Goal: Task Accomplishment & Management: Manage account settings

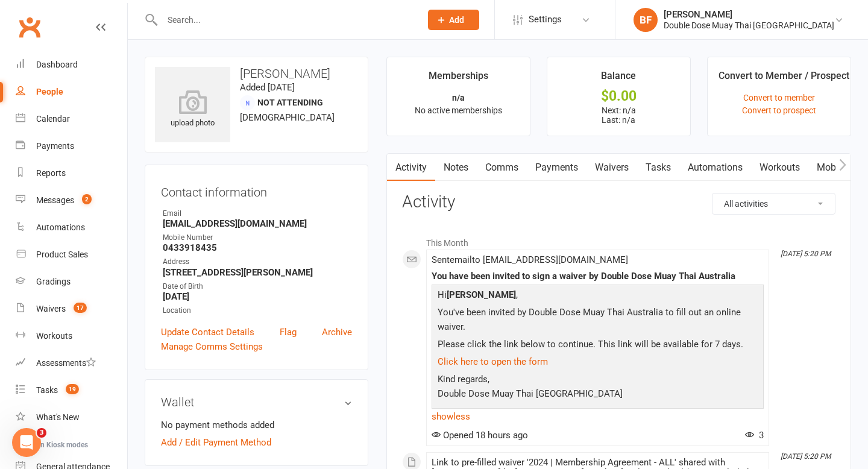
click at [223, 20] on input "text" at bounding box center [286, 19] width 254 height 17
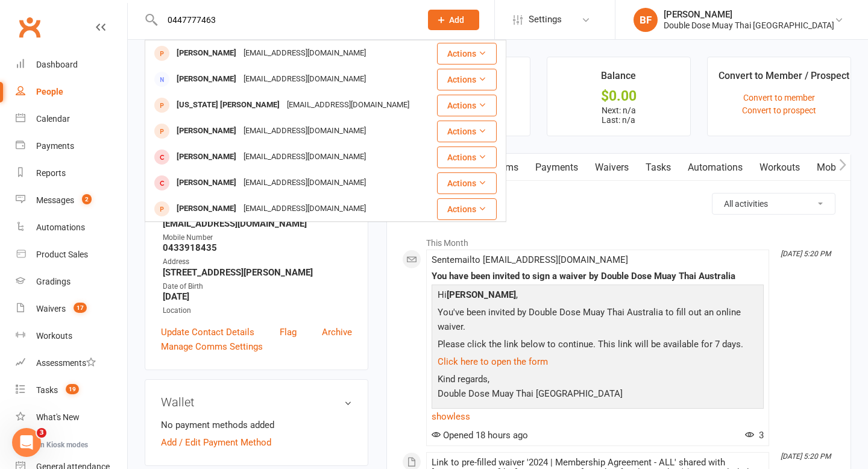
drag, startPoint x: 225, startPoint y: 16, endPoint x: 164, endPoint y: 19, distance: 61.6
click at [164, 19] on input "0447777463" at bounding box center [286, 19] width 254 height 17
type input "0447777463"
click at [70, 203] on div "Messages" at bounding box center [55, 200] width 38 height 10
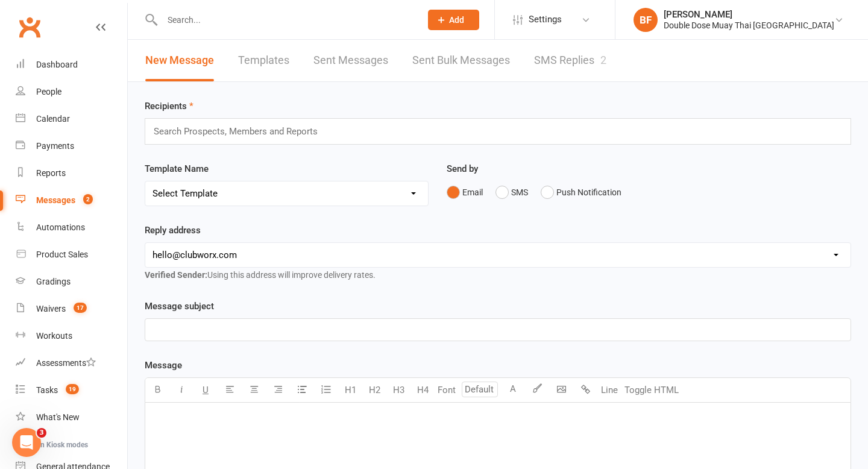
click at [556, 69] on link "SMS Replies 2" at bounding box center [570, 61] width 72 height 42
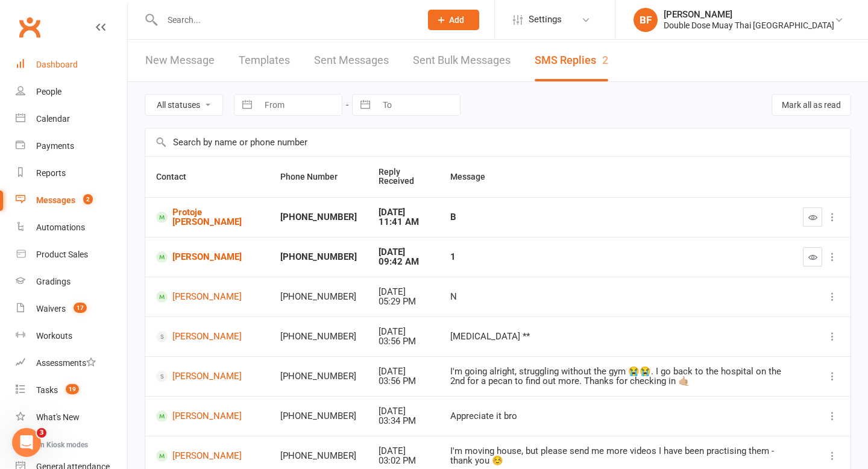
click at [64, 60] on div "Dashboard" at bounding box center [57, 65] width 42 height 10
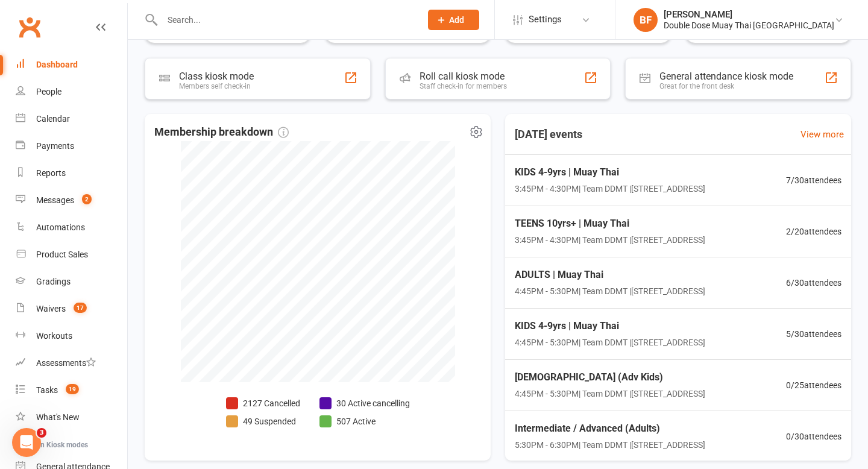
scroll to position [261, 0]
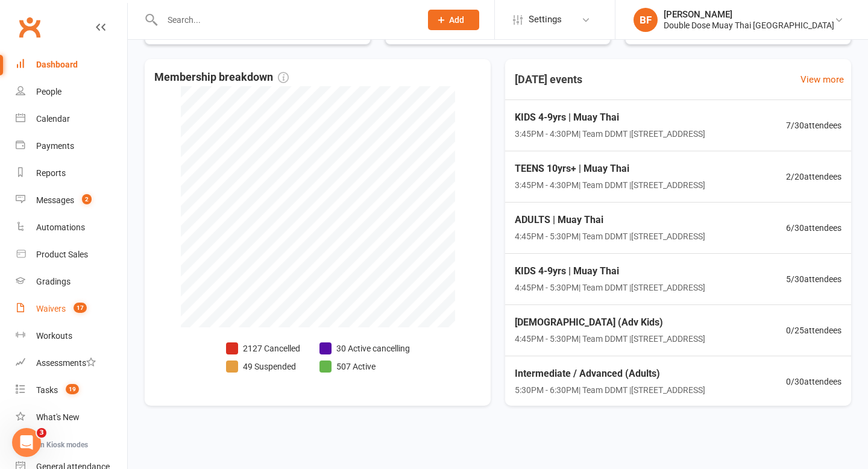
click at [46, 306] on div "Waivers" at bounding box center [51, 309] width 30 height 10
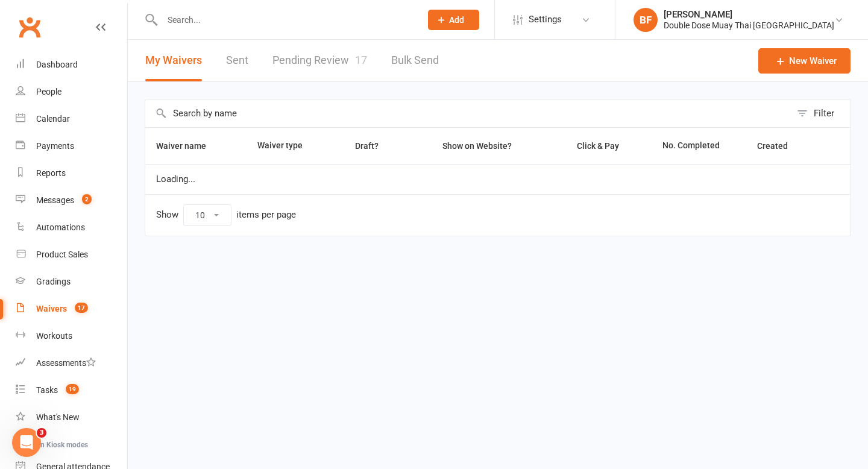
click at [306, 49] on link "Pending Review 17" at bounding box center [319, 61] width 95 height 42
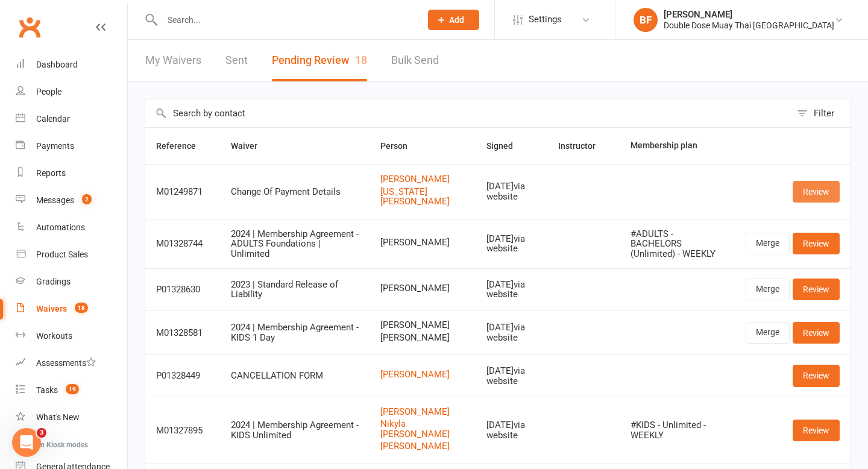
click at [817, 186] on link "Review" at bounding box center [816, 192] width 47 height 22
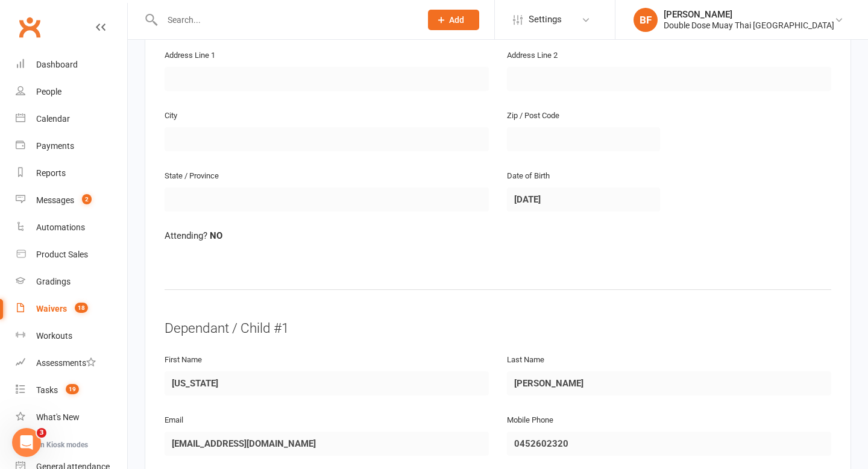
scroll to position [292, 0]
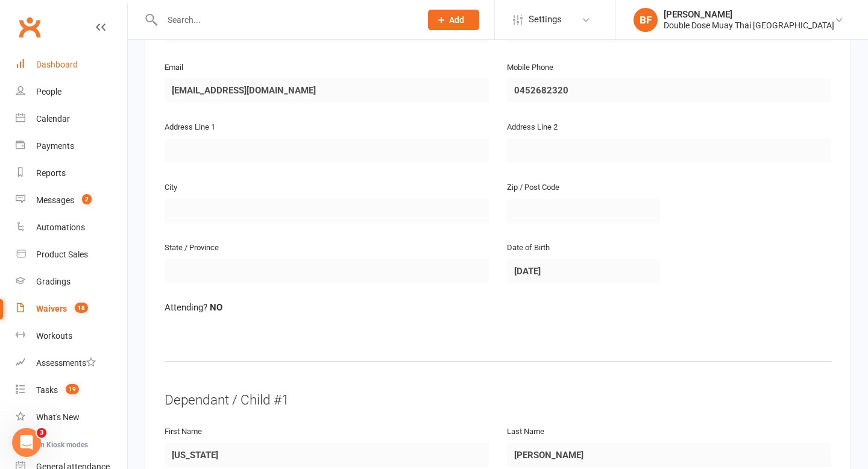
click at [60, 70] on link "Dashboard" at bounding box center [72, 64] width 112 height 27
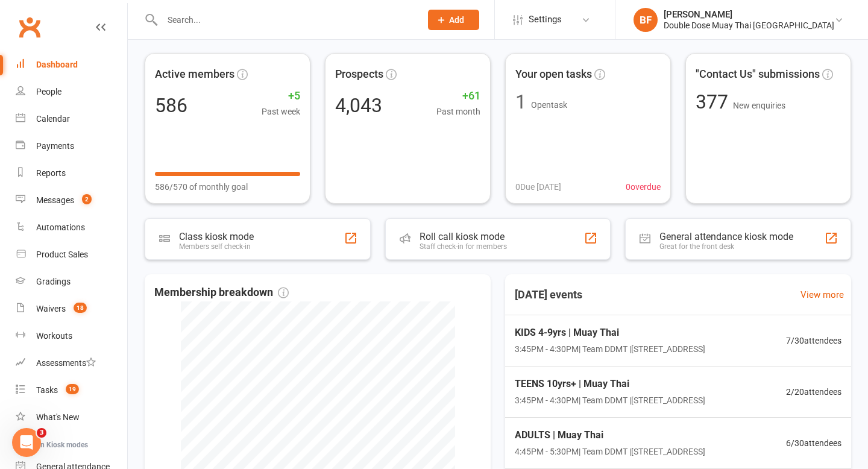
scroll to position [261, 0]
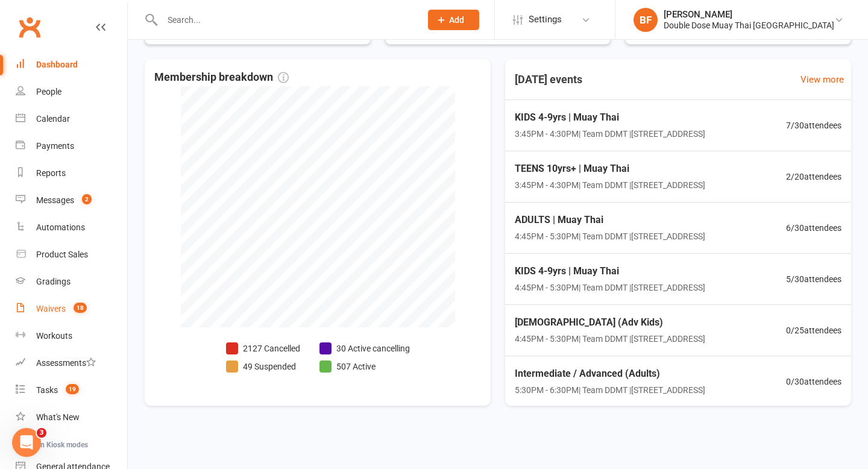
click at [52, 316] on link "Waivers 18" at bounding box center [72, 308] width 112 height 27
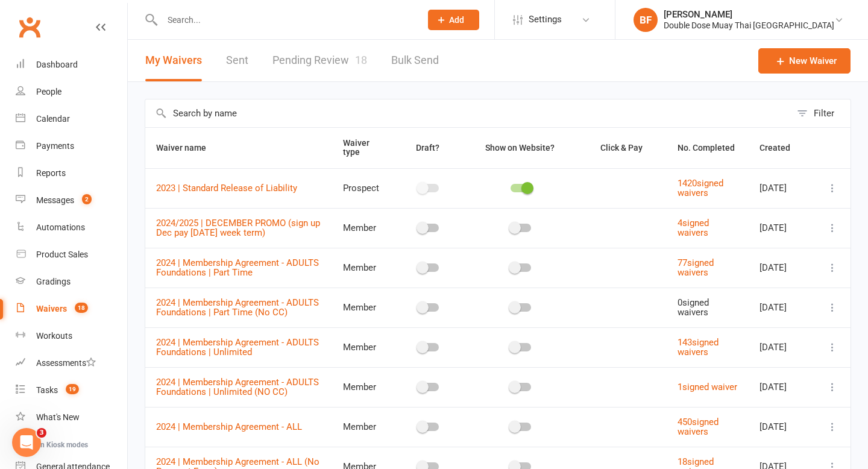
click at [325, 64] on link "Pending Review 18" at bounding box center [319, 61] width 95 height 42
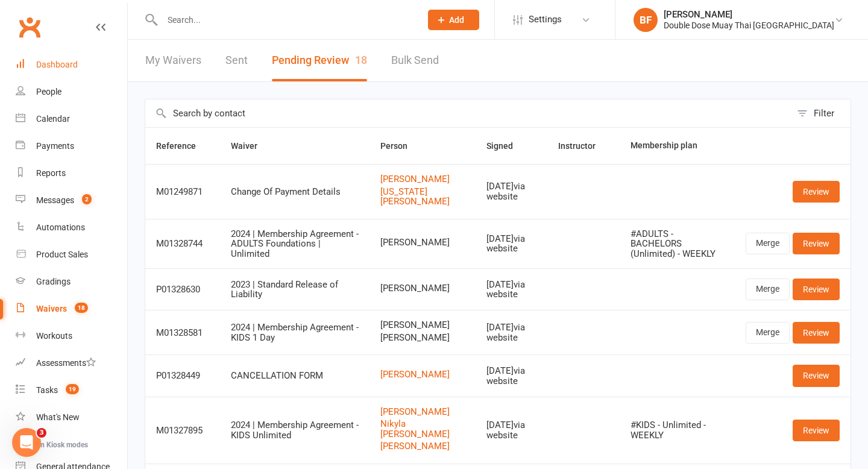
click at [74, 60] on div "Dashboard" at bounding box center [57, 65] width 42 height 10
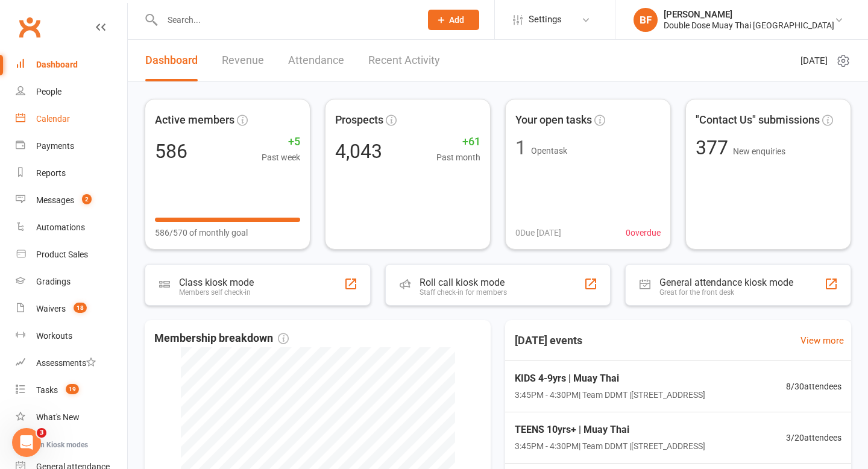
click at [54, 118] on div "Calendar" at bounding box center [53, 119] width 34 height 10
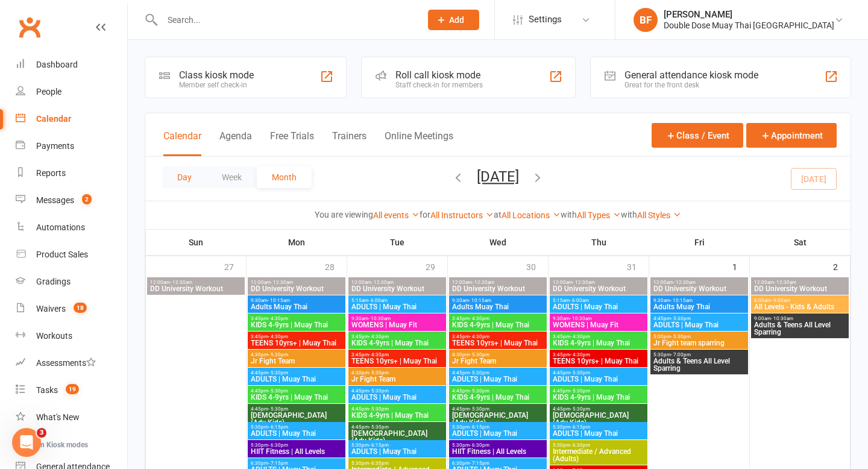
click at [166, 177] on button "Day" at bounding box center [184, 177] width 45 height 22
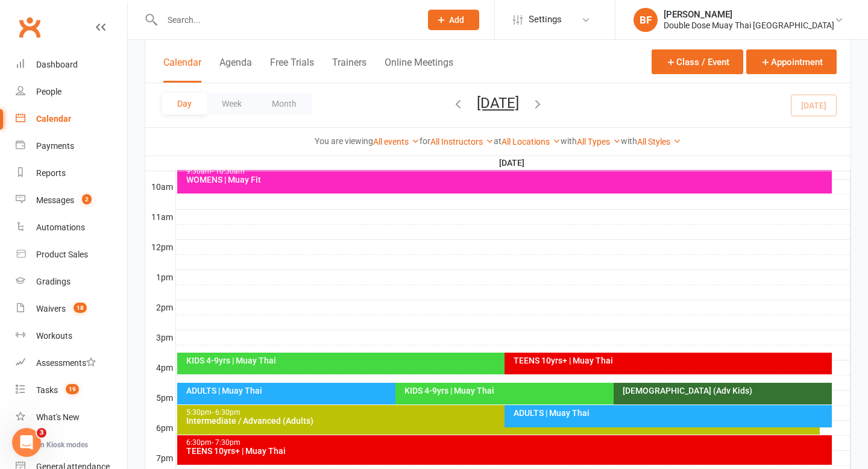
scroll to position [368, 0]
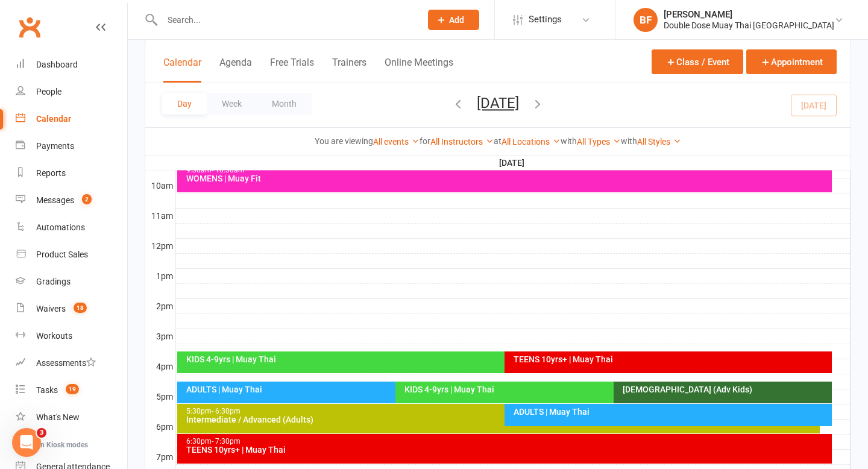
click at [328, 363] on div "KIDS 4-9yrs | Muay Thai" at bounding box center [498, 362] width 643 height 22
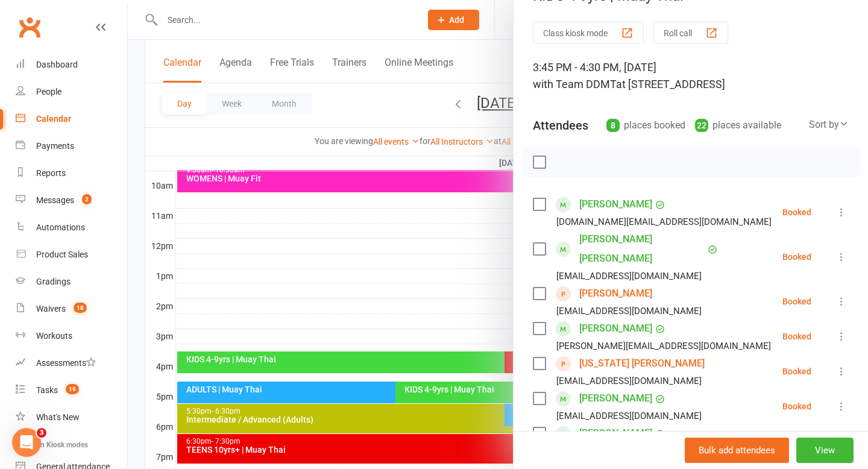
scroll to position [31, 0]
click at [841, 364] on icon at bounding box center [841, 370] width 12 height 12
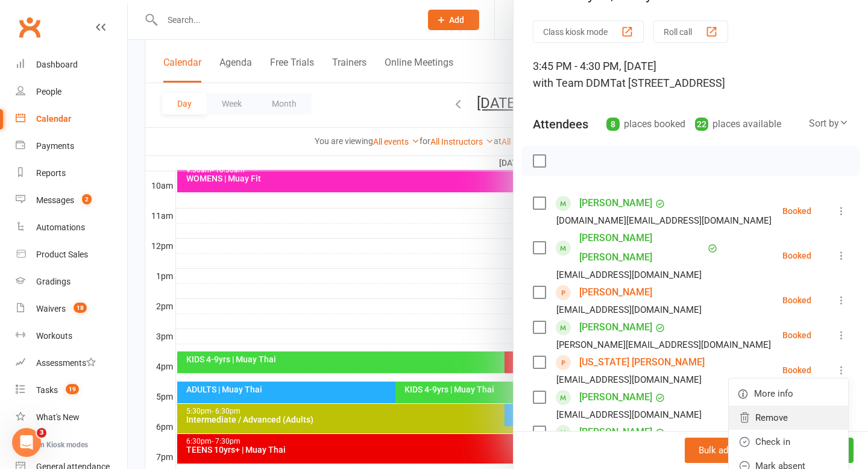
click at [807, 406] on link "Remove" at bounding box center [788, 418] width 119 height 24
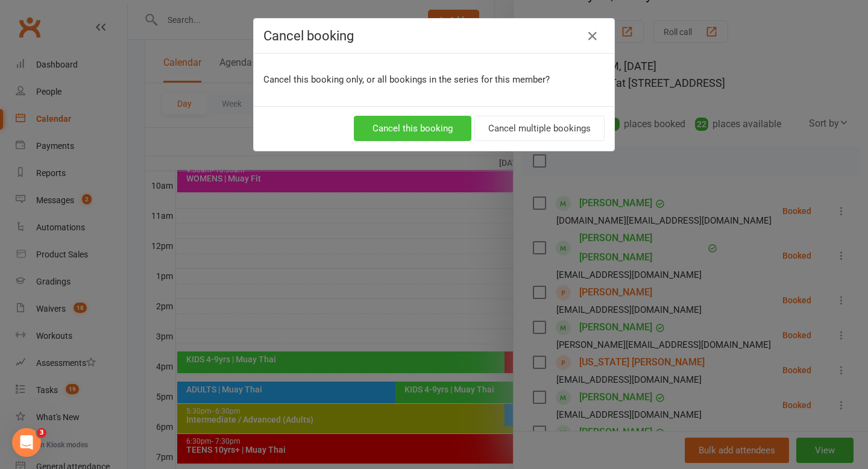
click at [427, 133] on button "Cancel this booking" at bounding box center [413, 128] width 118 height 25
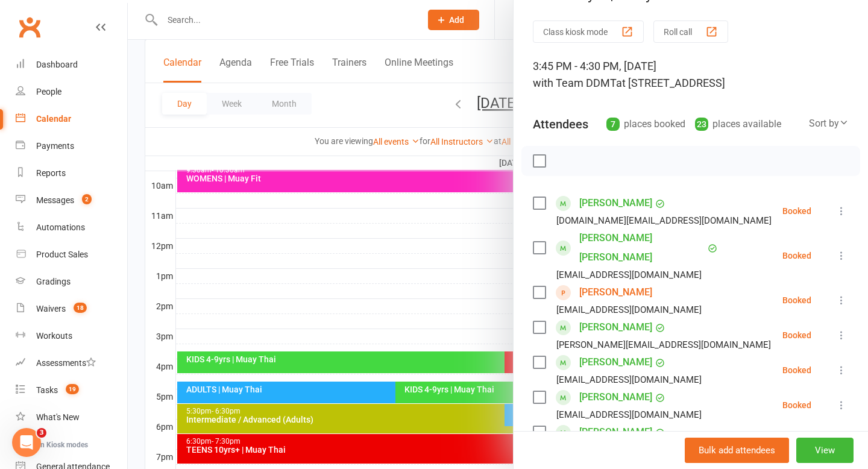
click at [488, 307] on div at bounding box center [498, 234] width 740 height 469
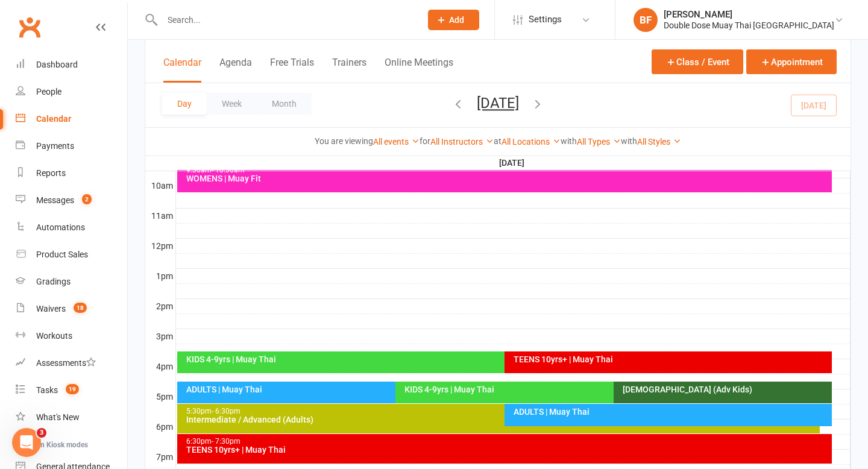
click at [556, 358] on div "TEENS 10yrs+ | Muay Thai" at bounding box center [671, 359] width 316 height 8
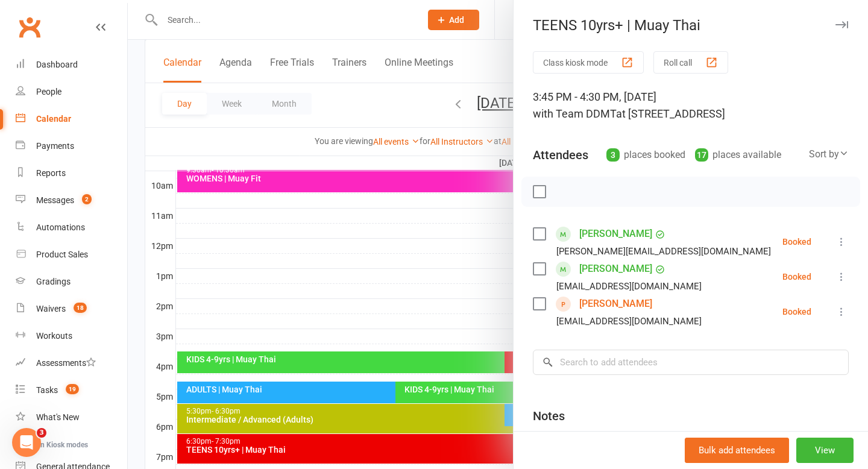
click at [844, 313] on icon at bounding box center [841, 312] width 12 height 12
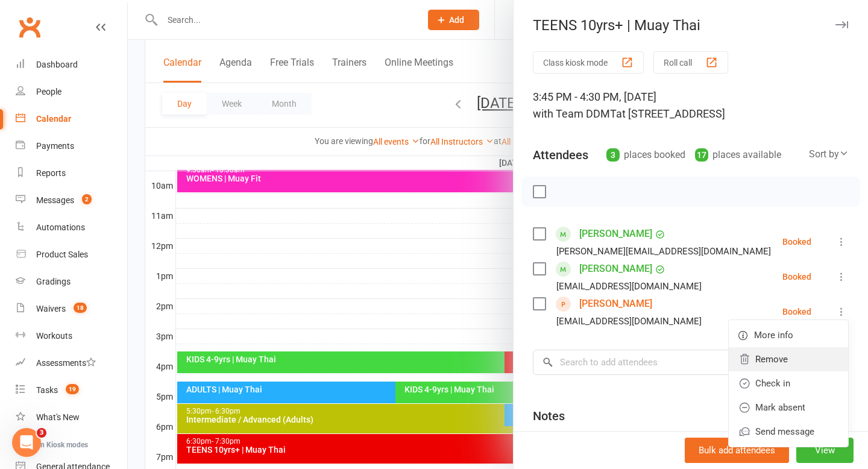
click at [800, 360] on link "Remove" at bounding box center [788, 359] width 119 height 24
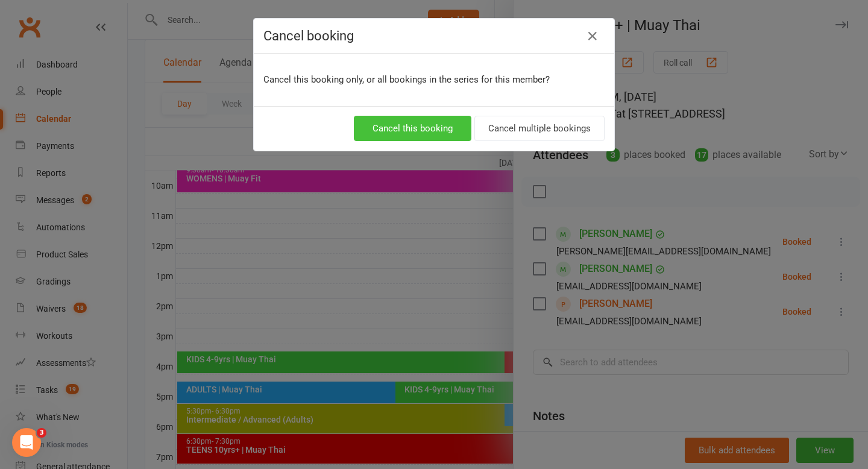
click at [416, 128] on button "Cancel this booking" at bounding box center [413, 128] width 118 height 25
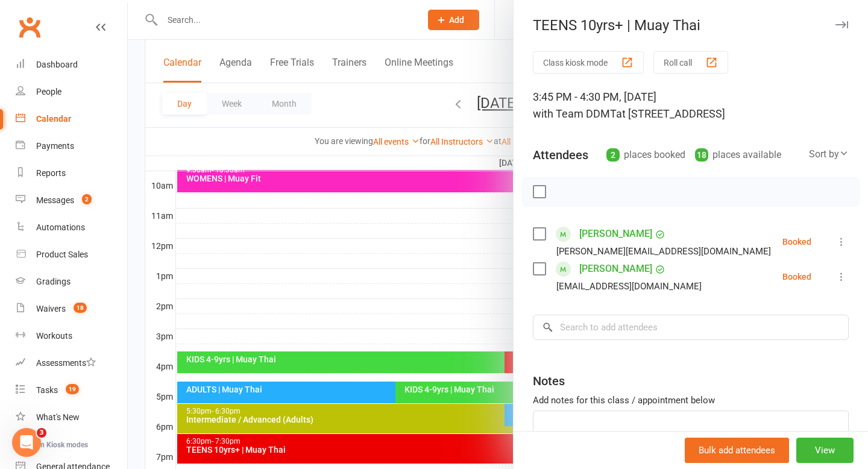
click at [443, 288] on div at bounding box center [498, 234] width 740 height 469
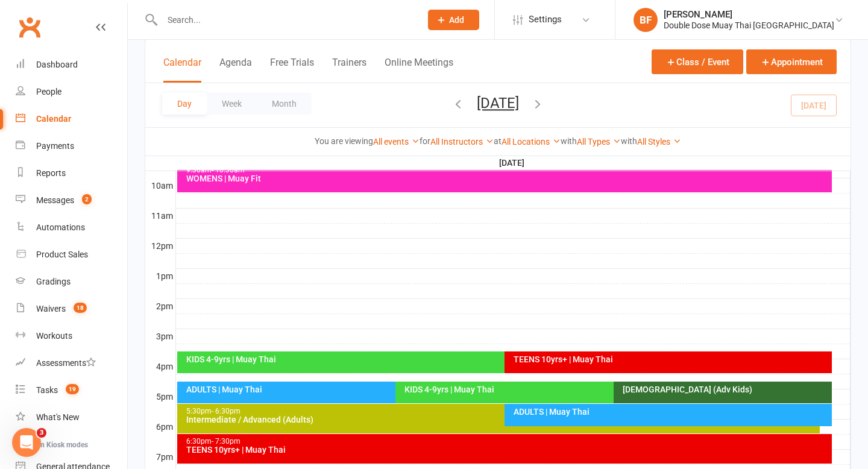
click at [373, 388] on div "ADULTS | Muay Thai" at bounding box center [393, 389] width 414 height 8
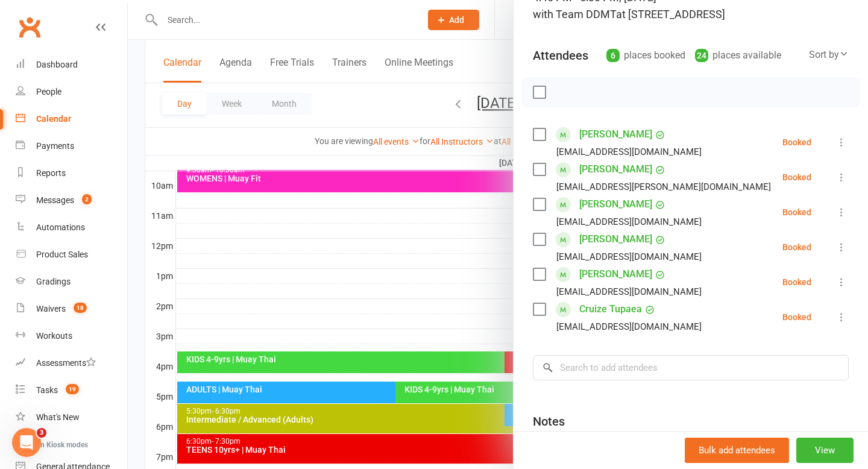
scroll to position [101, 0]
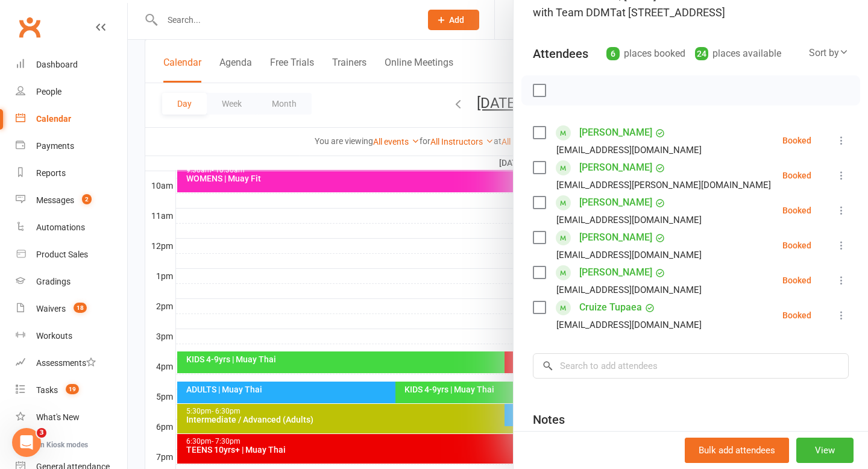
click at [358, 390] on div at bounding box center [498, 234] width 740 height 469
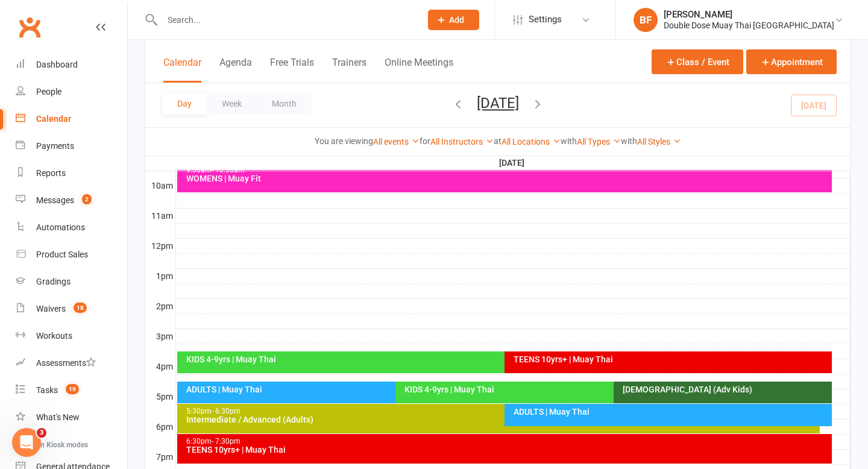
click at [449, 392] on div "KIDS 4-9yrs | Muay Thai" at bounding box center [611, 389] width 414 height 8
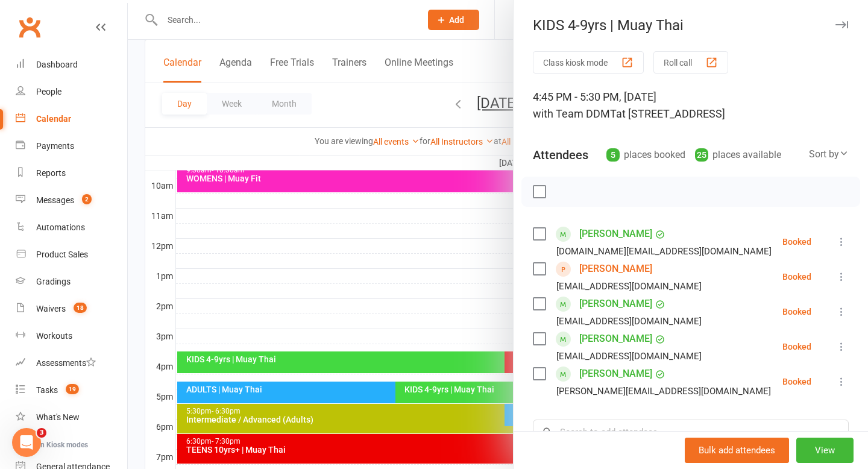
click at [448, 391] on div at bounding box center [498, 234] width 740 height 469
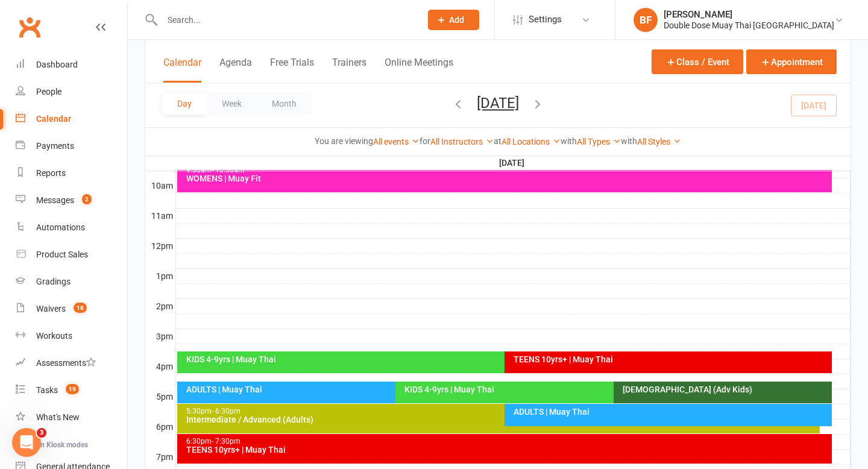
click at [524, 410] on div "ADULTS | Muay Thai" at bounding box center [671, 411] width 316 height 8
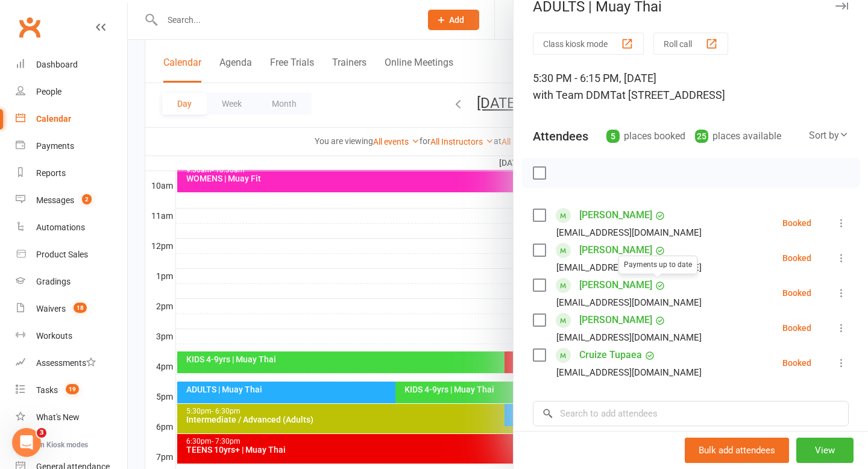
scroll to position [20, 0]
click at [415, 271] on div at bounding box center [498, 234] width 740 height 469
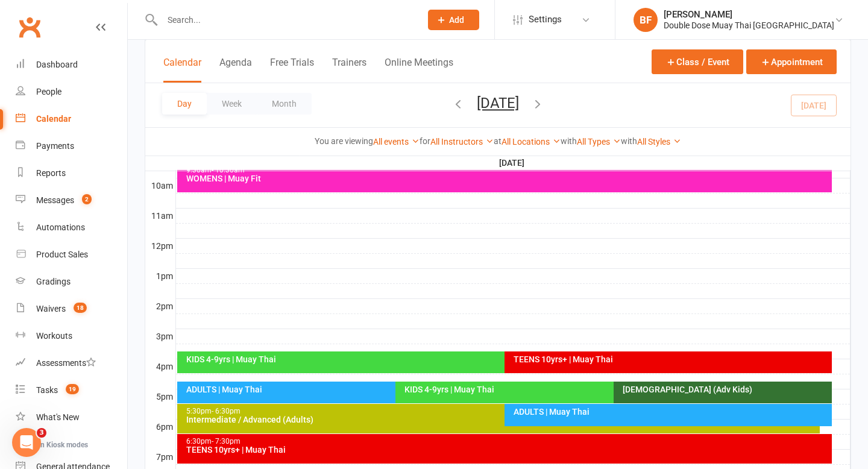
click at [304, 186] on div "9:30am - 10:30am WOMENS | Muay Fit" at bounding box center [504, 178] width 655 height 30
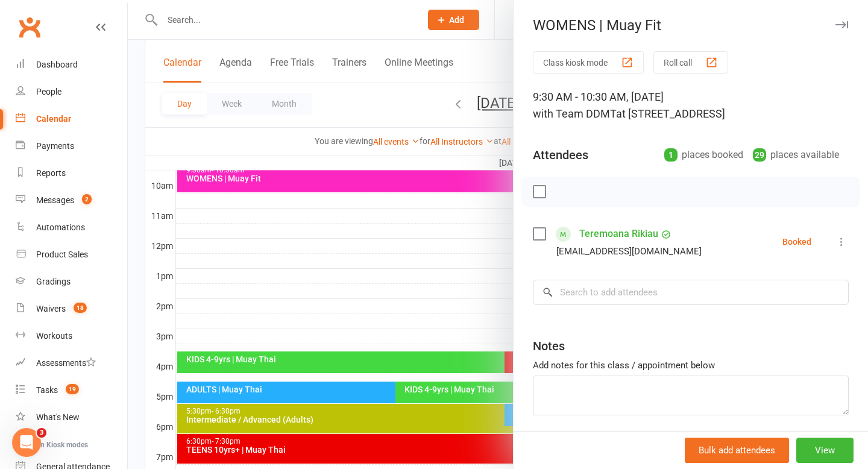
click at [309, 295] on div at bounding box center [498, 234] width 740 height 469
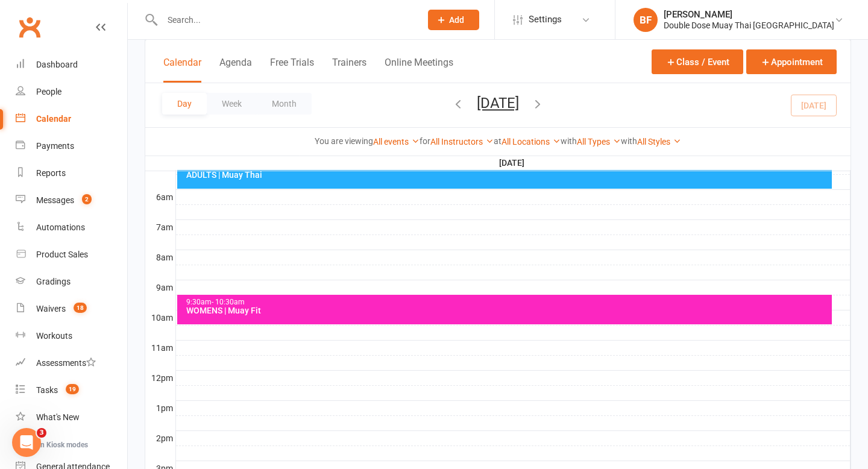
scroll to position [219, 0]
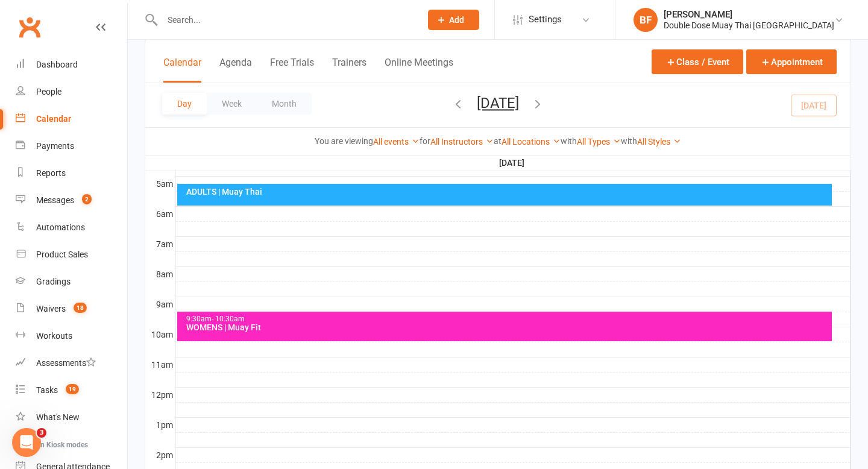
click at [312, 202] on div "ADULTS | Muay Thai" at bounding box center [504, 195] width 655 height 22
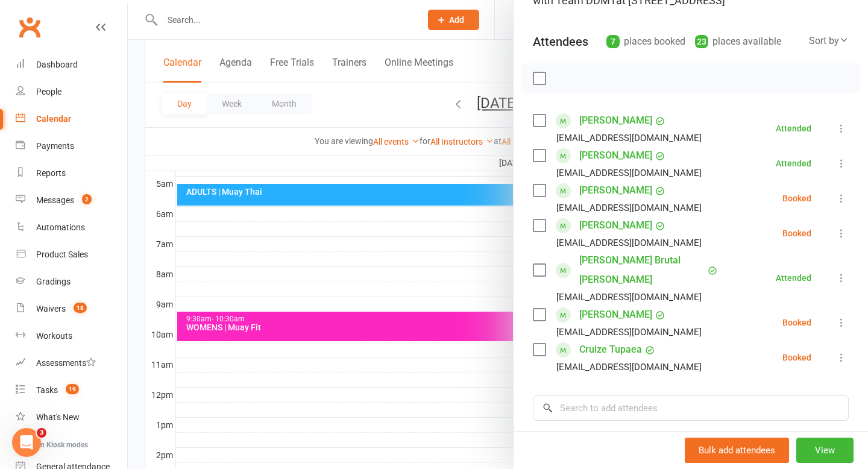
scroll to position [115, 0]
click at [374, 246] on div at bounding box center [498, 234] width 740 height 469
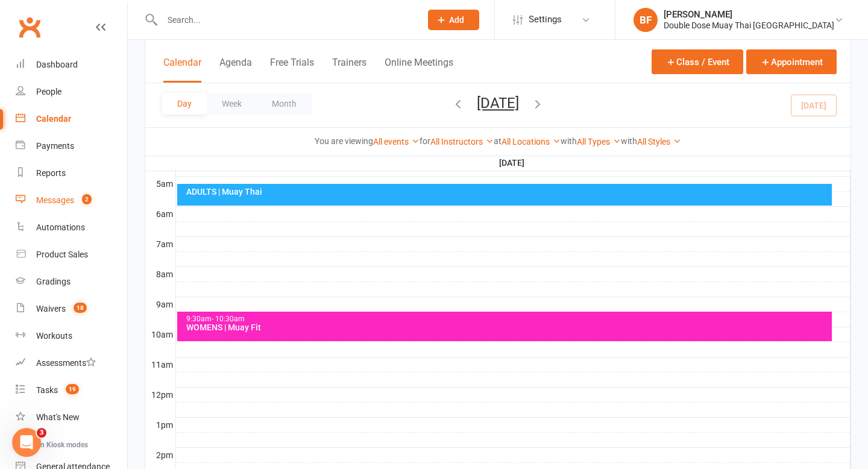
click at [61, 202] on div "Messages" at bounding box center [55, 200] width 38 height 10
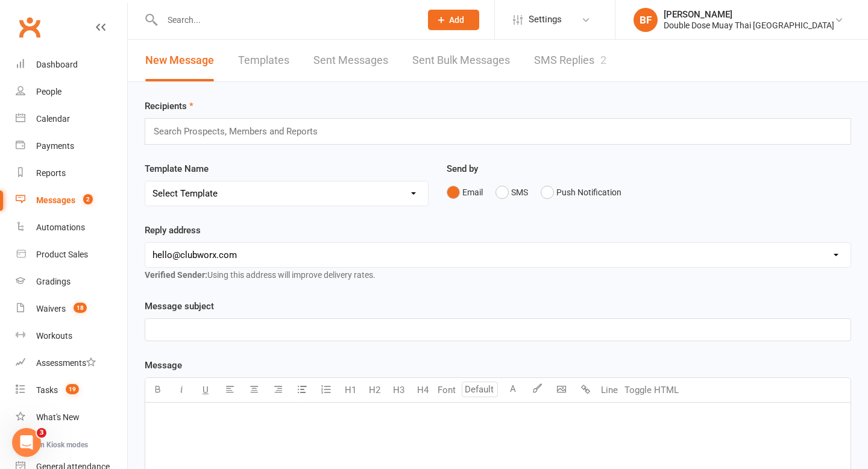
click at [549, 68] on link "SMS Replies 2" at bounding box center [570, 61] width 72 height 42
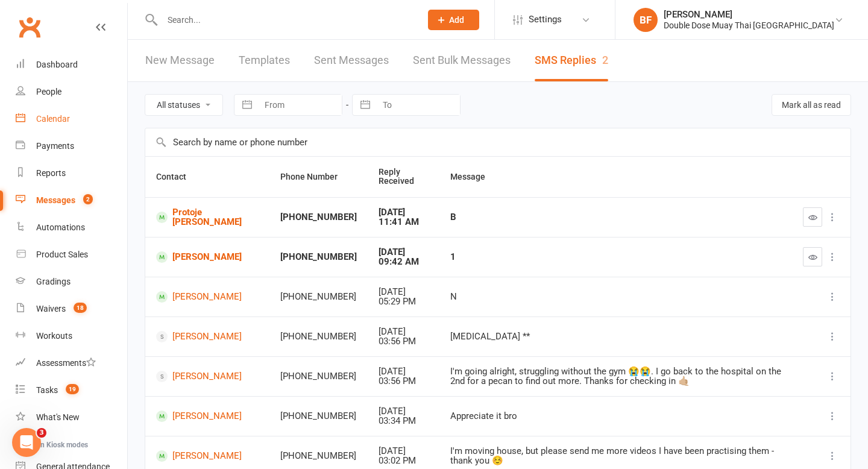
click at [58, 115] on div "Calendar" at bounding box center [53, 119] width 34 height 10
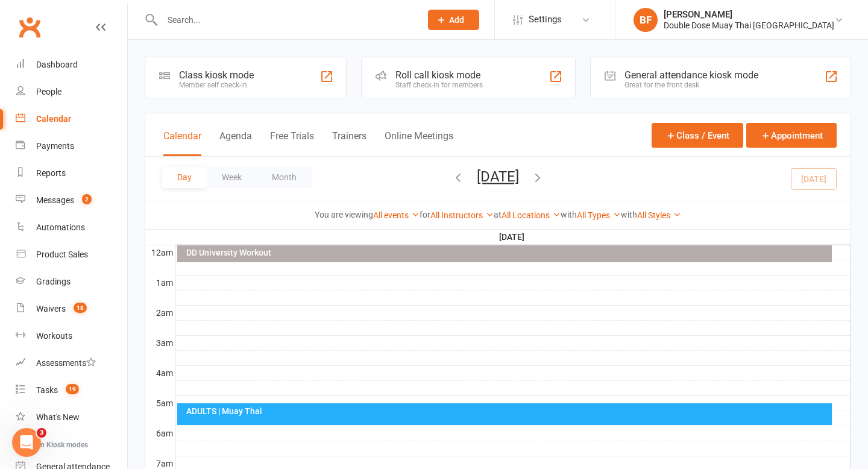
click at [451, 174] on icon "button" at bounding box center [457, 177] width 13 height 13
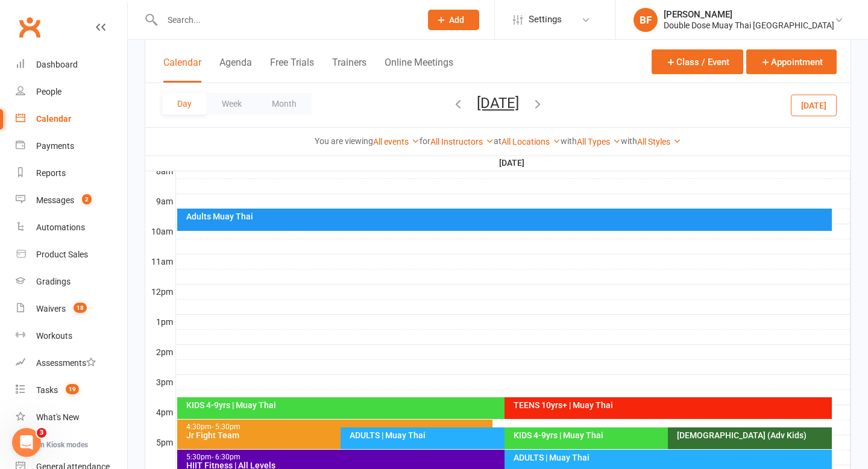
scroll to position [350, 0]
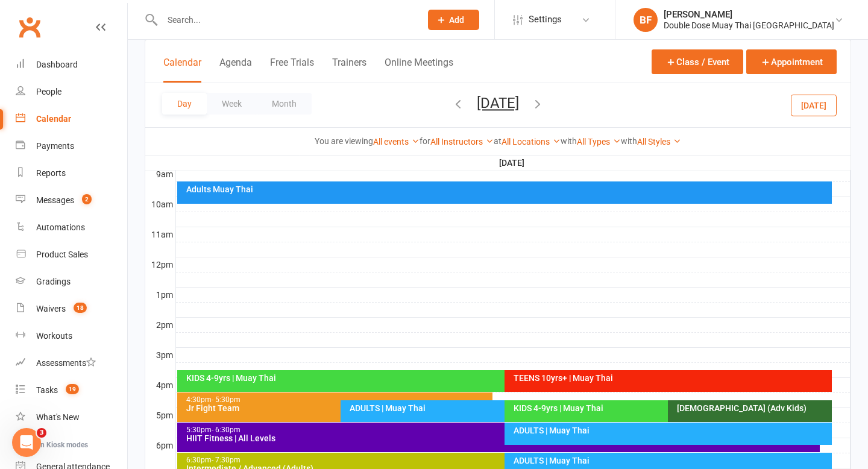
click at [419, 370] on div "KIDS 4-9yrs | Muay Thai" at bounding box center [498, 381] width 643 height 22
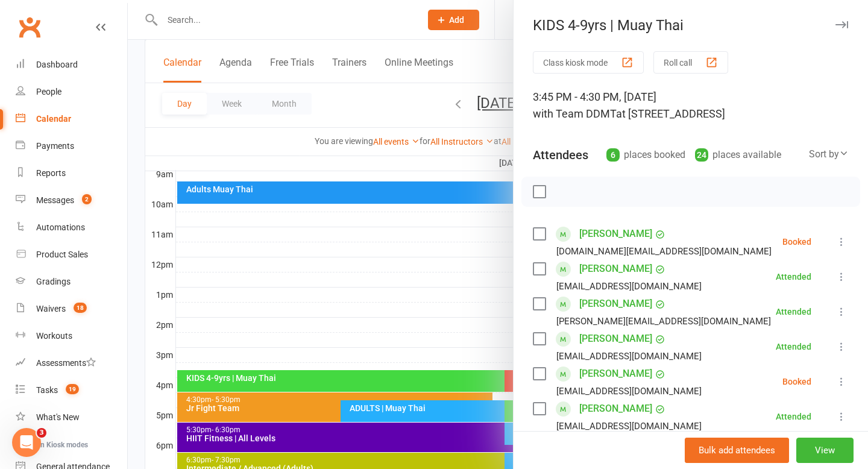
scroll to position [136, 0]
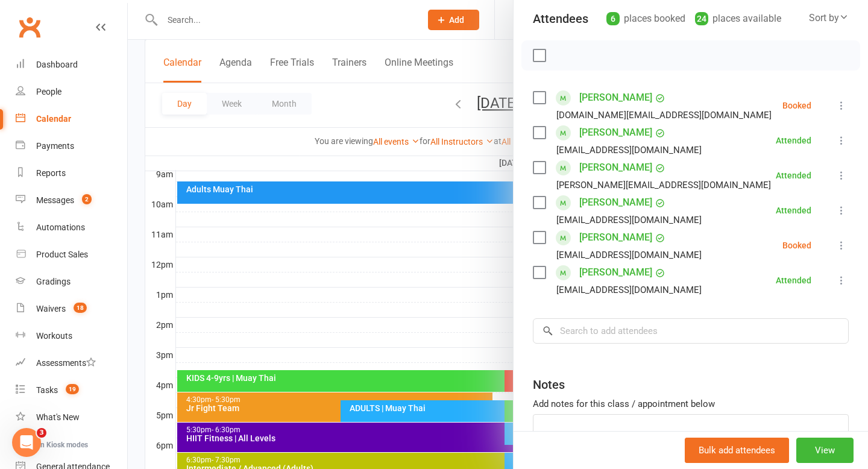
click at [394, 285] on div at bounding box center [498, 234] width 740 height 469
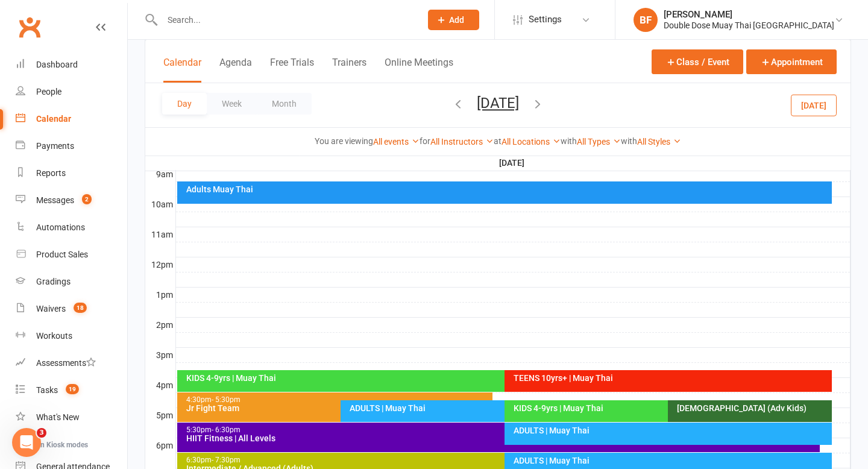
click at [535, 412] on div "KIDS 4-9yrs | Muay Thai" at bounding box center [665, 408] width 304 height 8
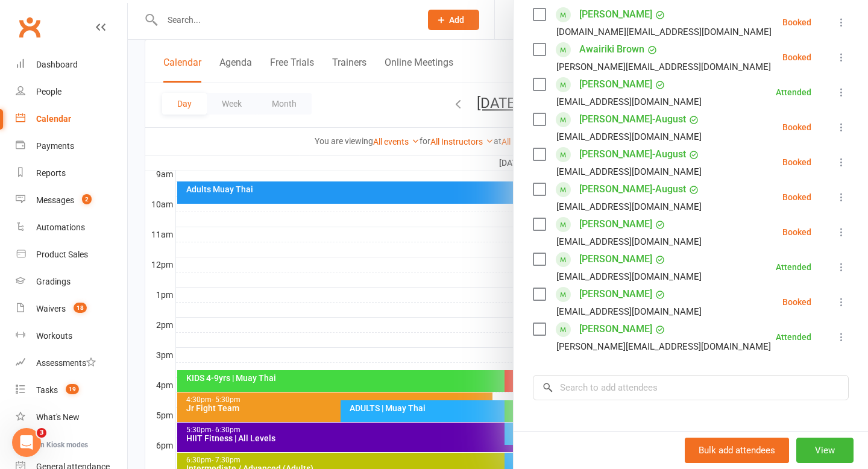
scroll to position [218, 0]
click at [395, 334] on div at bounding box center [498, 234] width 740 height 469
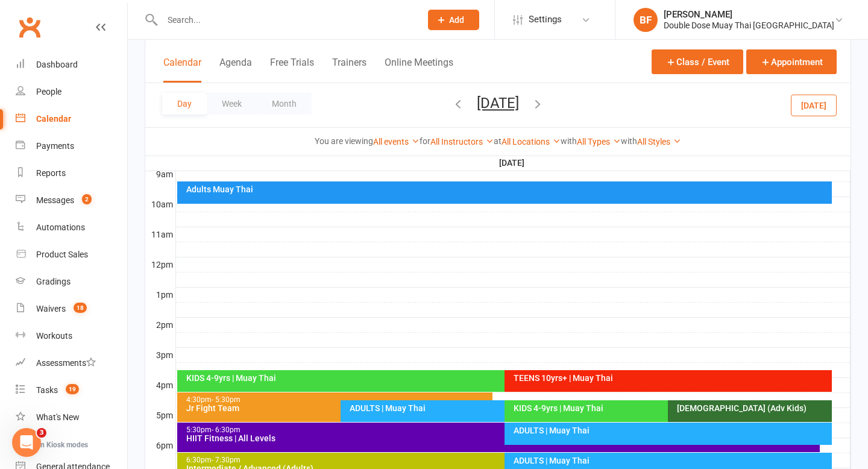
click at [451, 107] on icon "button" at bounding box center [457, 103] width 13 height 13
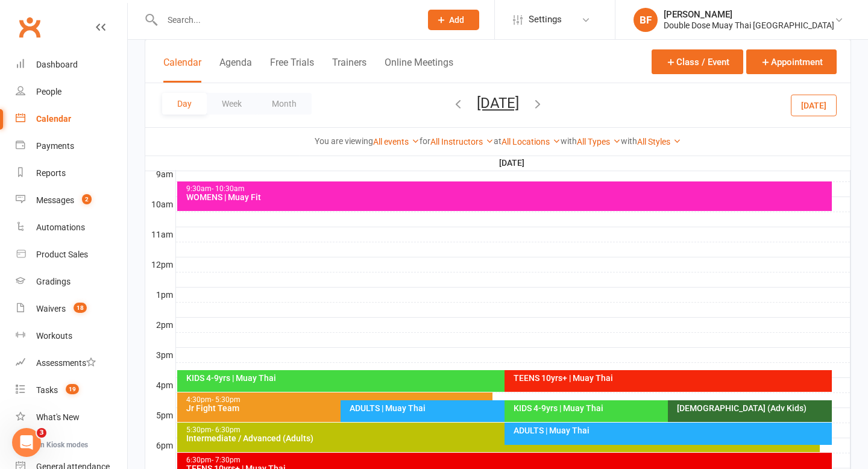
click at [377, 374] on div "KIDS 4-9yrs | Muay Thai" at bounding box center [502, 378] width 632 height 8
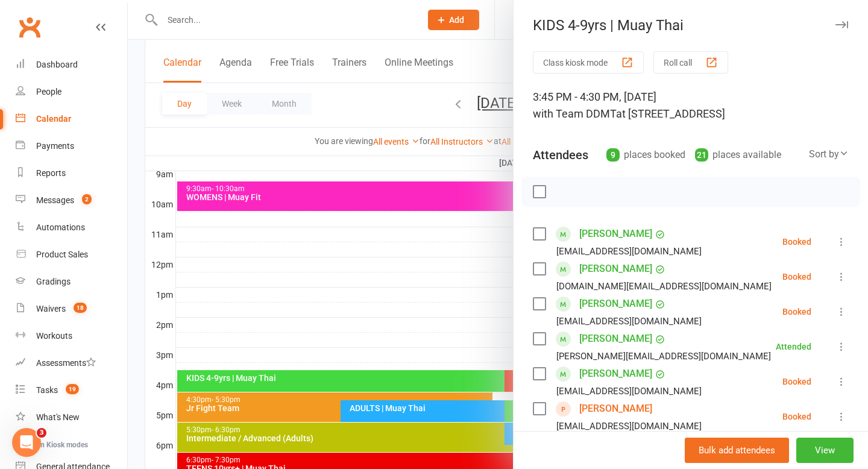
click at [587, 406] on link "[PERSON_NAME]" at bounding box center [615, 408] width 73 height 19
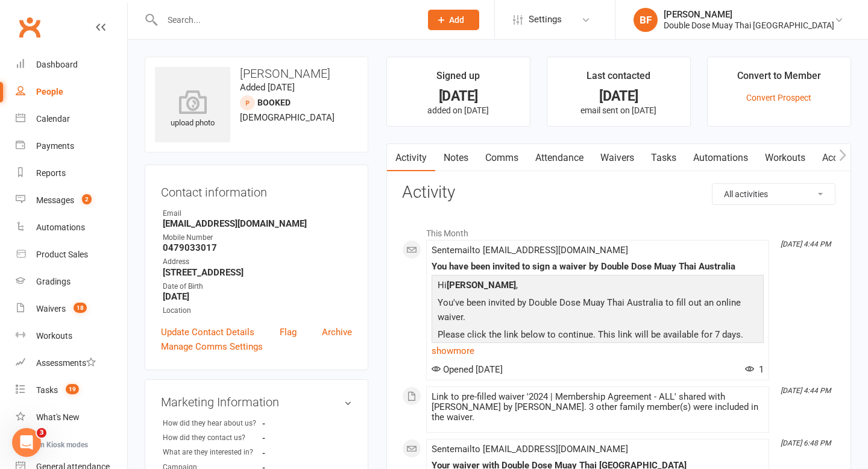
click at [457, 158] on link "Notes" at bounding box center [456, 158] width 42 height 28
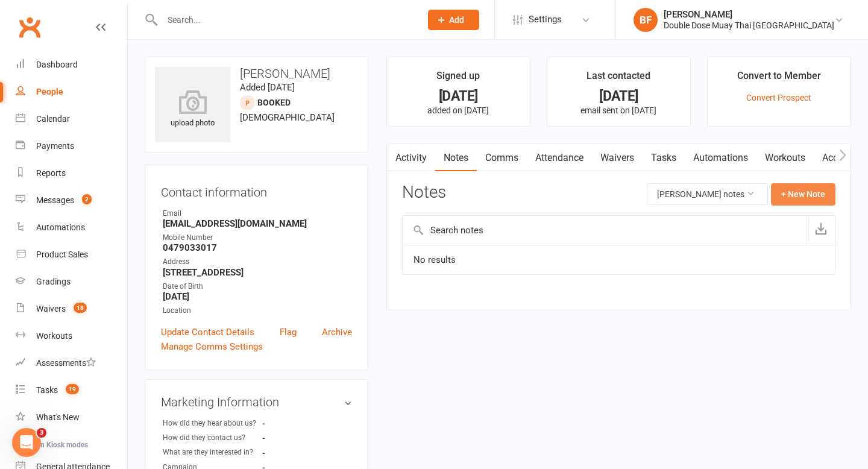
click at [821, 195] on button "+ New Note" at bounding box center [803, 194] width 64 height 22
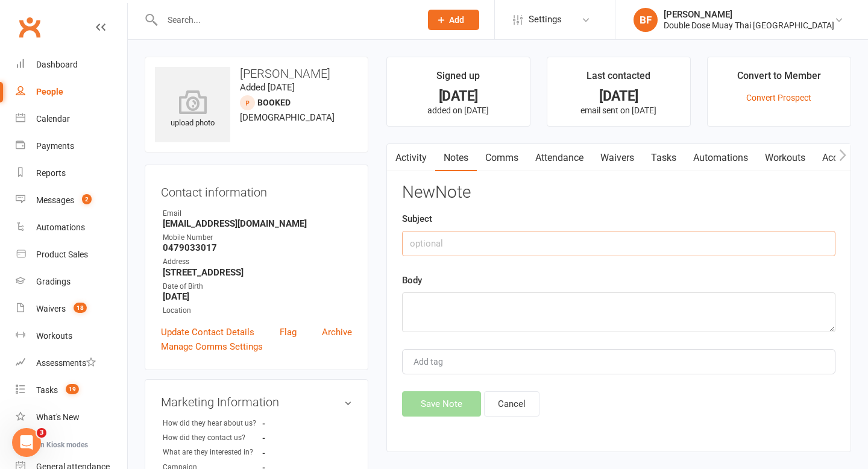
click at [624, 246] on input "text" at bounding box center [618, 243] width 433 height 25
type input "Follow up call"
click at [614, 298] on textarea at bounding box center [618, 312] width 433 height 40
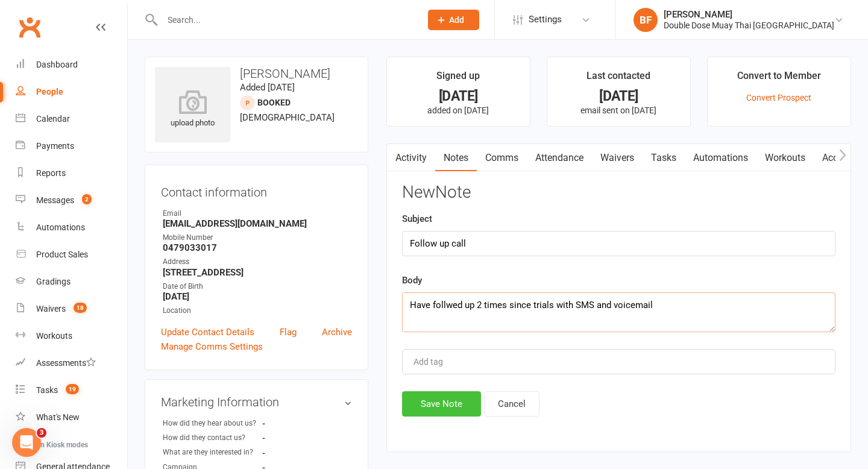
type textarea "Have follwed up 2 times since trials with SMS and voicemail"
click at [467, 393] on button "Save Note" at bounding box center [441, 403] width 79 height 25
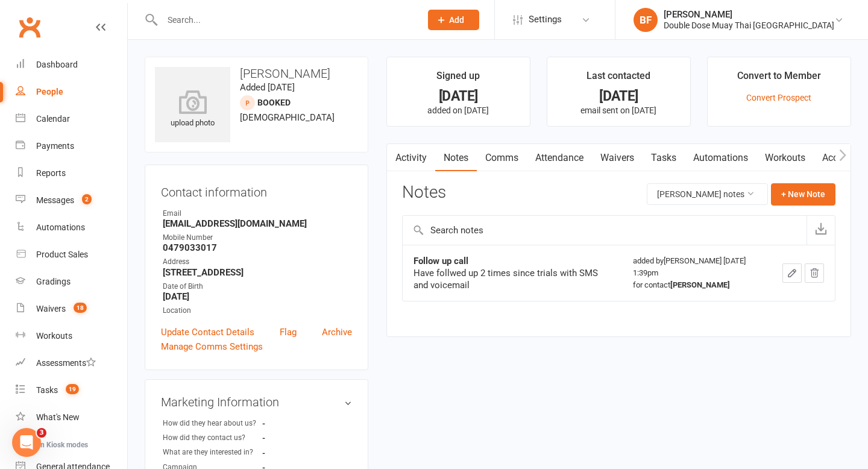
click at [199, 28] on div at bounding box center [279, 19] width 268 height 39
click at [199, 26] on input "text" at bounding box center [286, 19] width 254 height 17
paste input "[PERSON_NAME]"
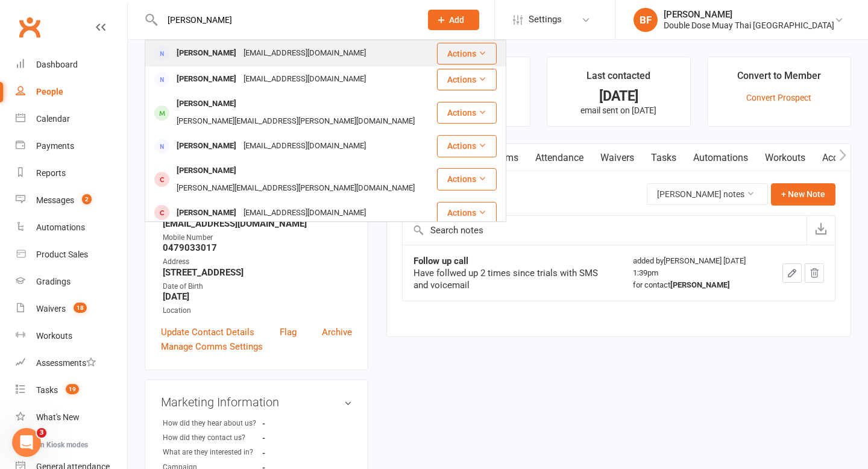
type input "[PERSON_NAME]"
click at [303, 63] on div "[PERSON_NAME] [EMAIL_ADDRESS][DOMAIN_NAME]" at bounding box center [291, 53] width 290 height 25
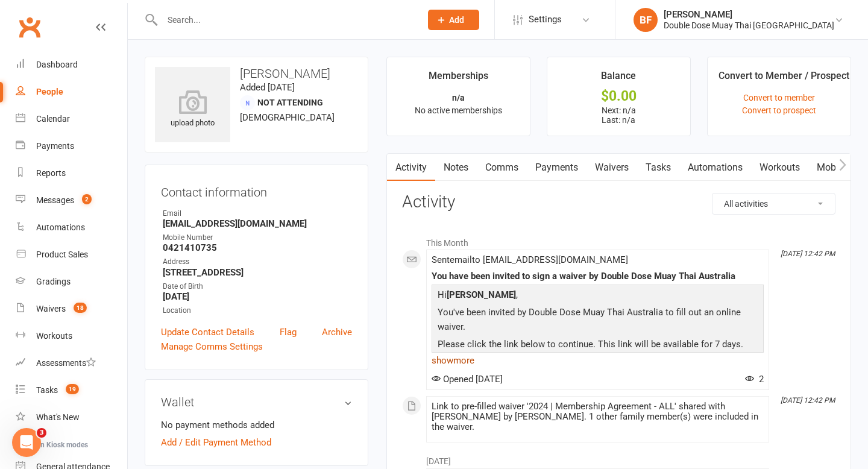
click at [459, 362] on link "show more" at bounding box center [598, 360] width 332 height 17
